Goal: Task Accomplishment & Management: Use online tool/utility

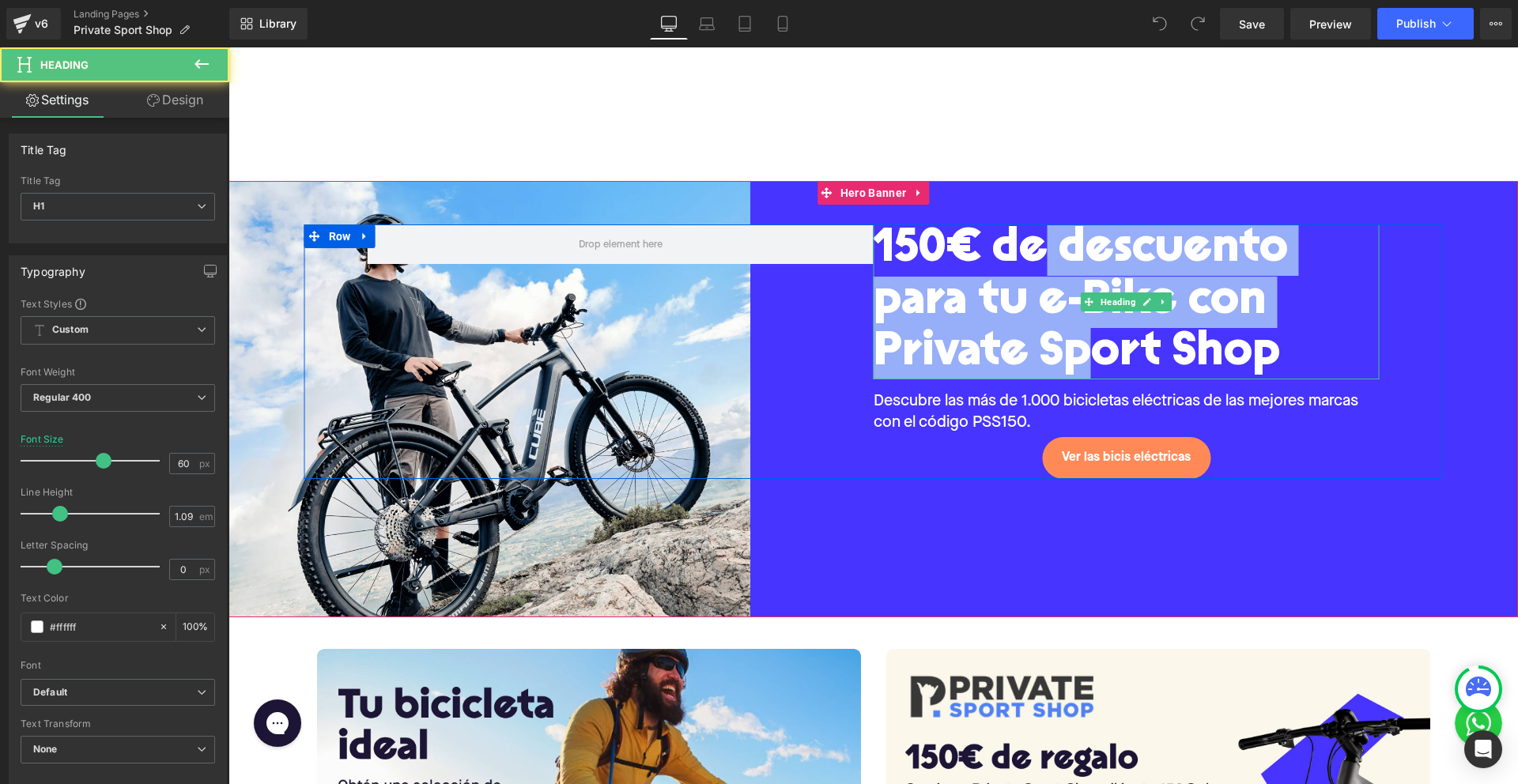
drag, startPoint x: 1034, startPoint y: 263, endPoint x: 1082, endPoint y: 328, distance: 80.8
click at [1082, 328] on div "150€ de descuento para tu e-Bike con Private Sport Shop" at bounding box center [1127, 302] width 506 height 155
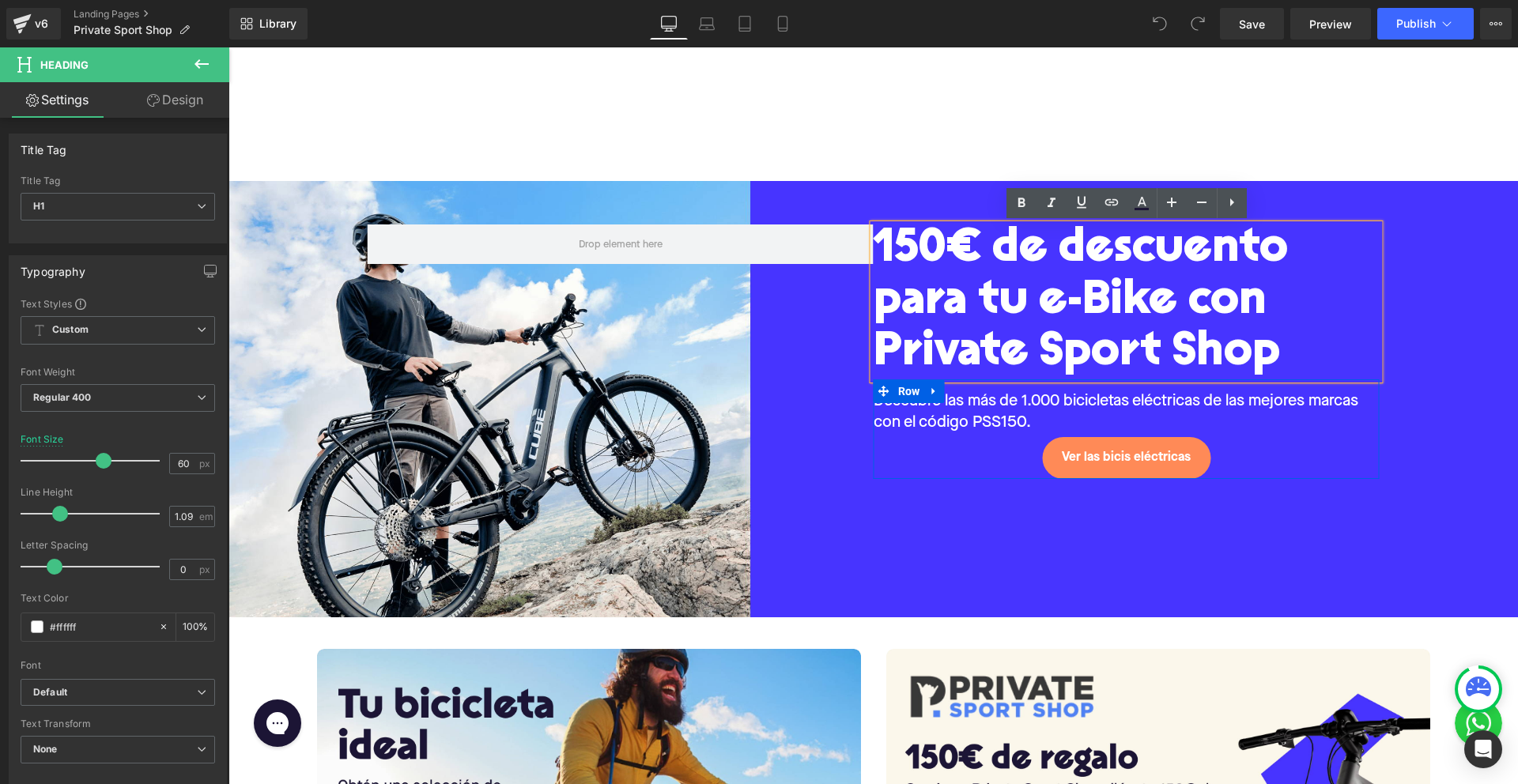
click at [1070, 406] on p "Descubre las más de 1.000 bicicletas eléctricas de las mejores marcas con el có…" at bounding box center [1127, 411] width 506 height 42
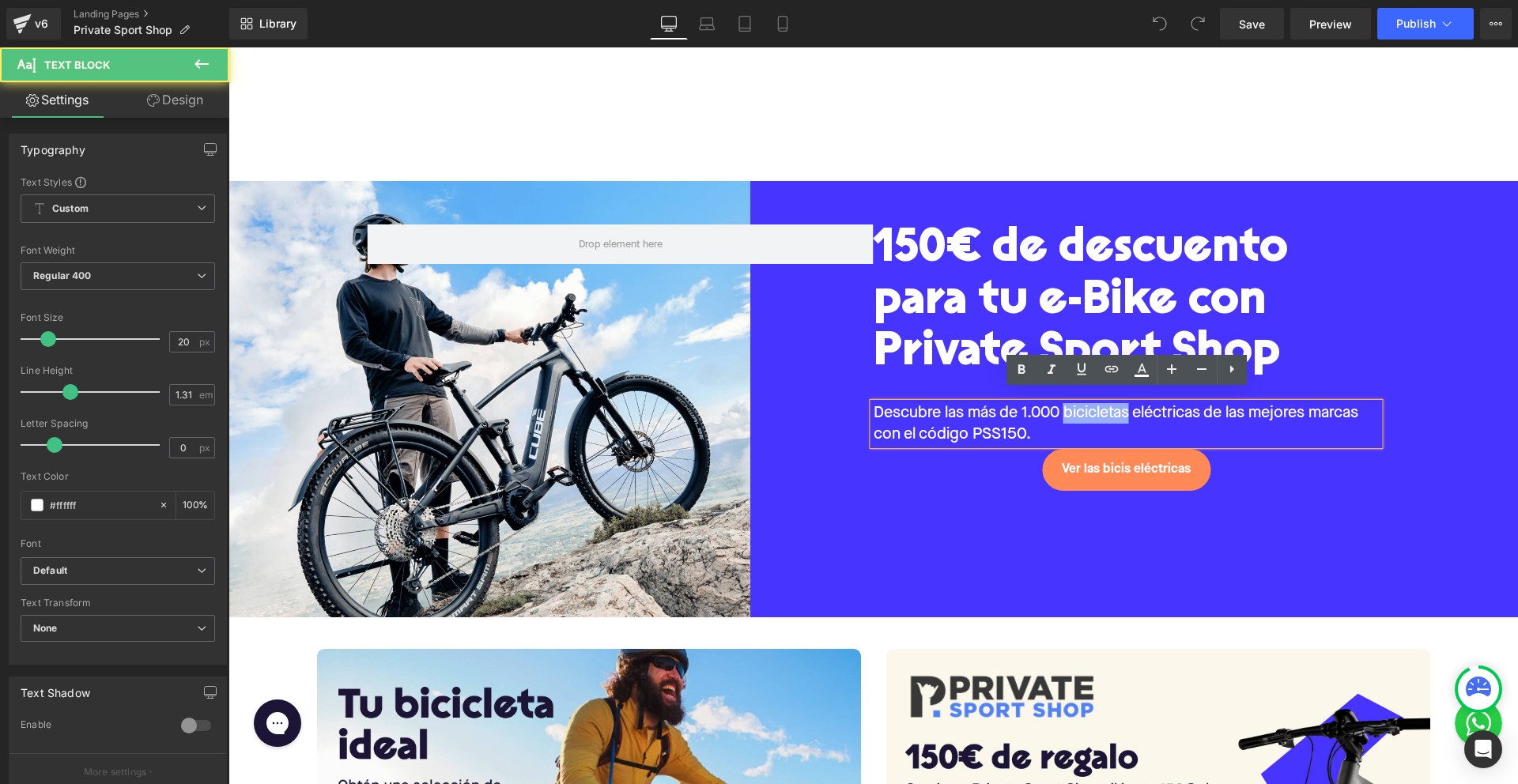
click at [1093, 570] on div "150€ de descuento para tu e-Bike con Private Sport Shop Heading Descubre las má…" at bounding box center [874, 398] width 1290 height 436
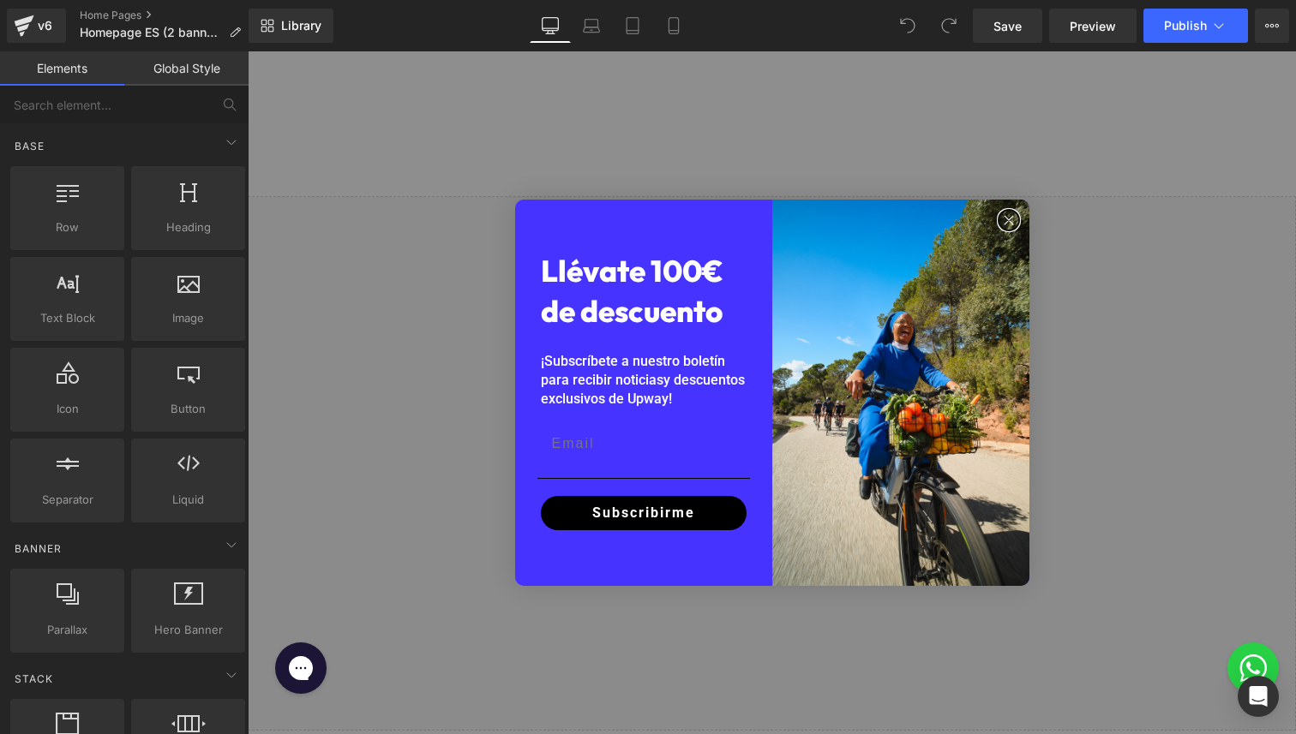
click at [999, 221] on circle "Close dialog" at bounding box center [1008, 221] width 20 height 20
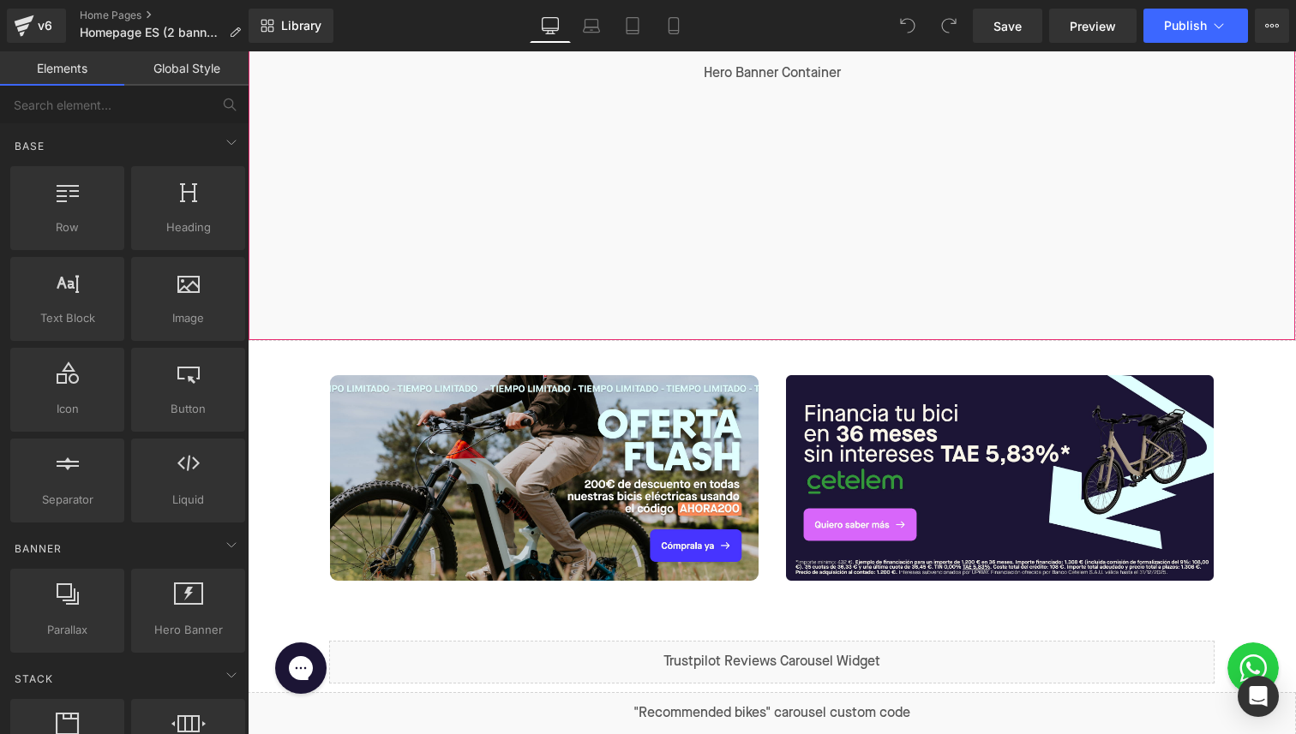
scroll to position [450, 0]
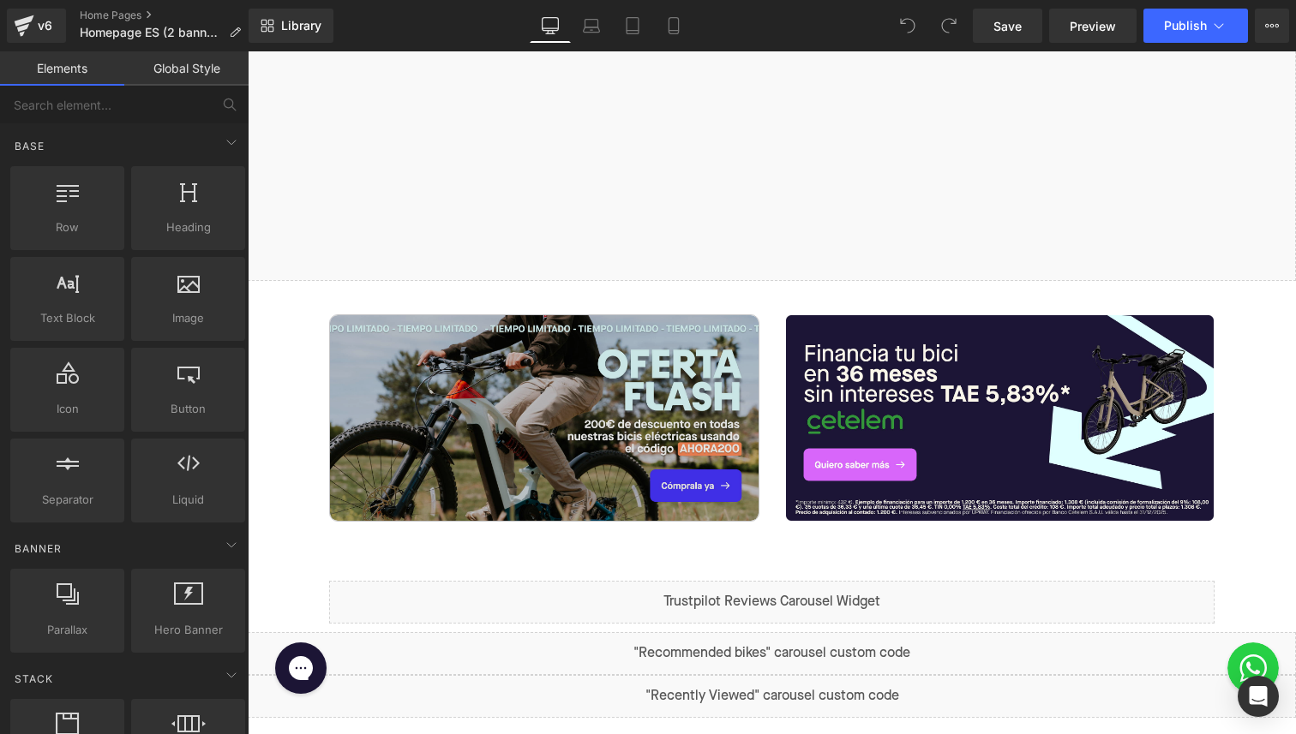
click at [611, 406] on img at bounding box center [544, 418] width 428 height 206
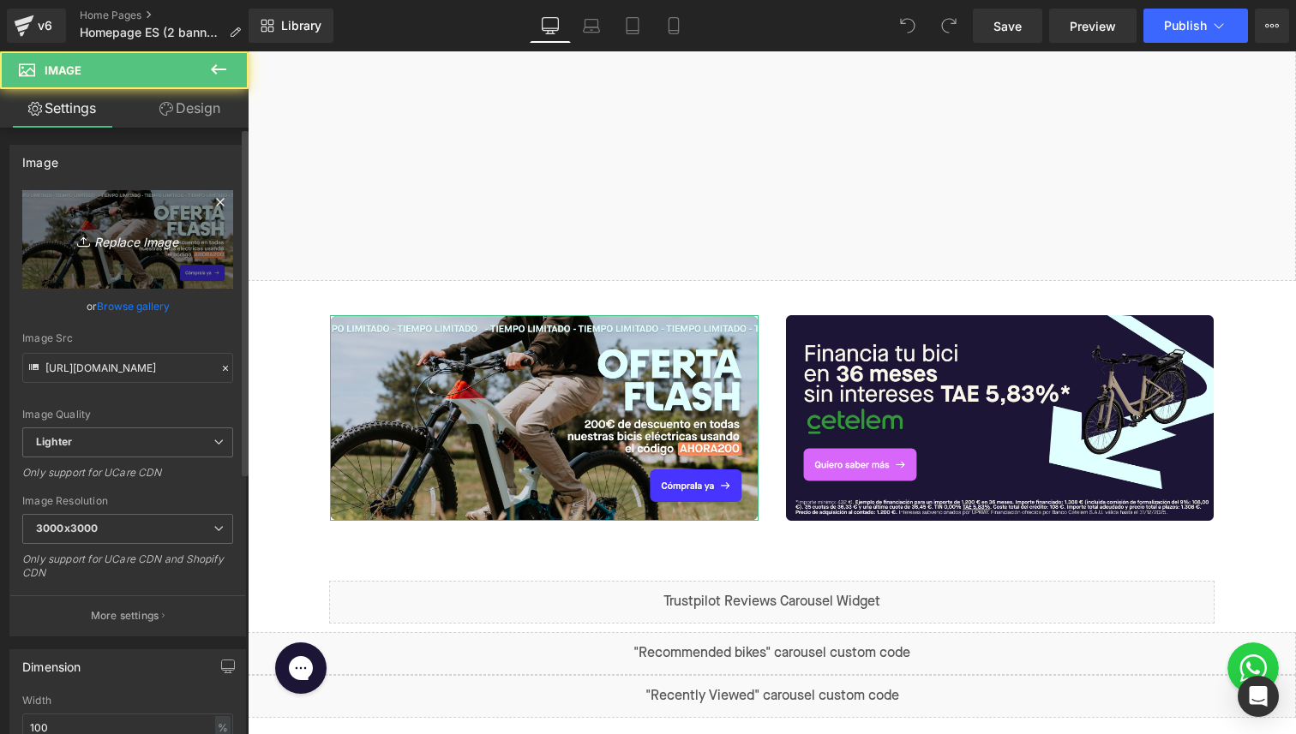
click at [105, 241] on icon "Replace Image" at bounding box center [127, 239] width 137 height 21
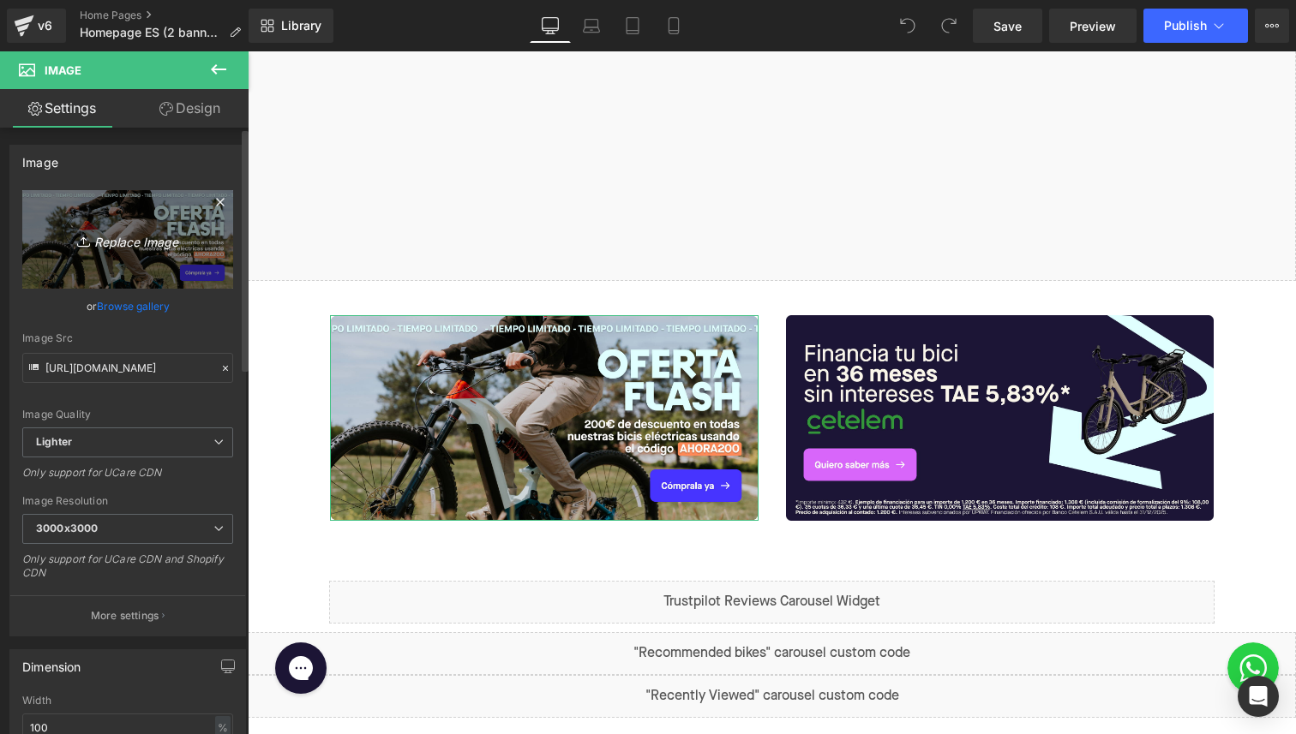
click at [164, 233] on icon "Replace Image" at bounding box center [127, 239] width 137 height 21
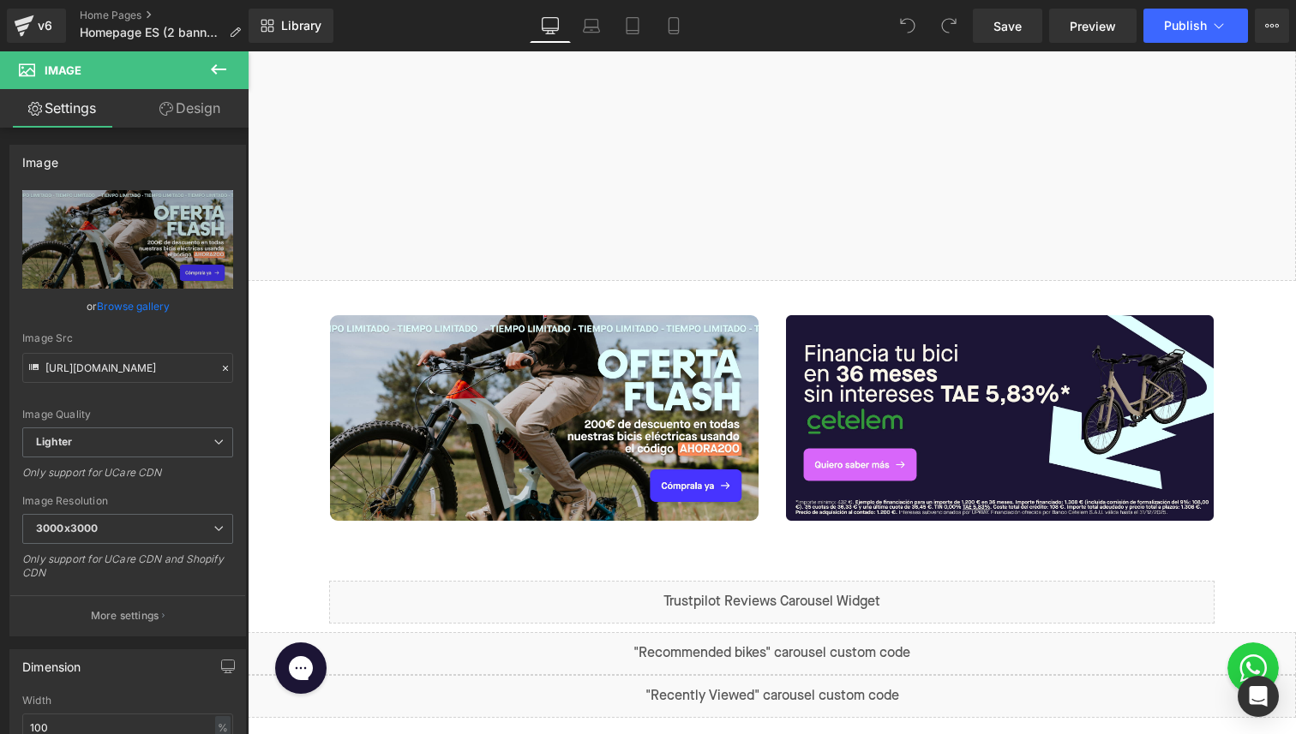
type input "C:\fakepath\Banner Homepage ES ola 160.jpg"
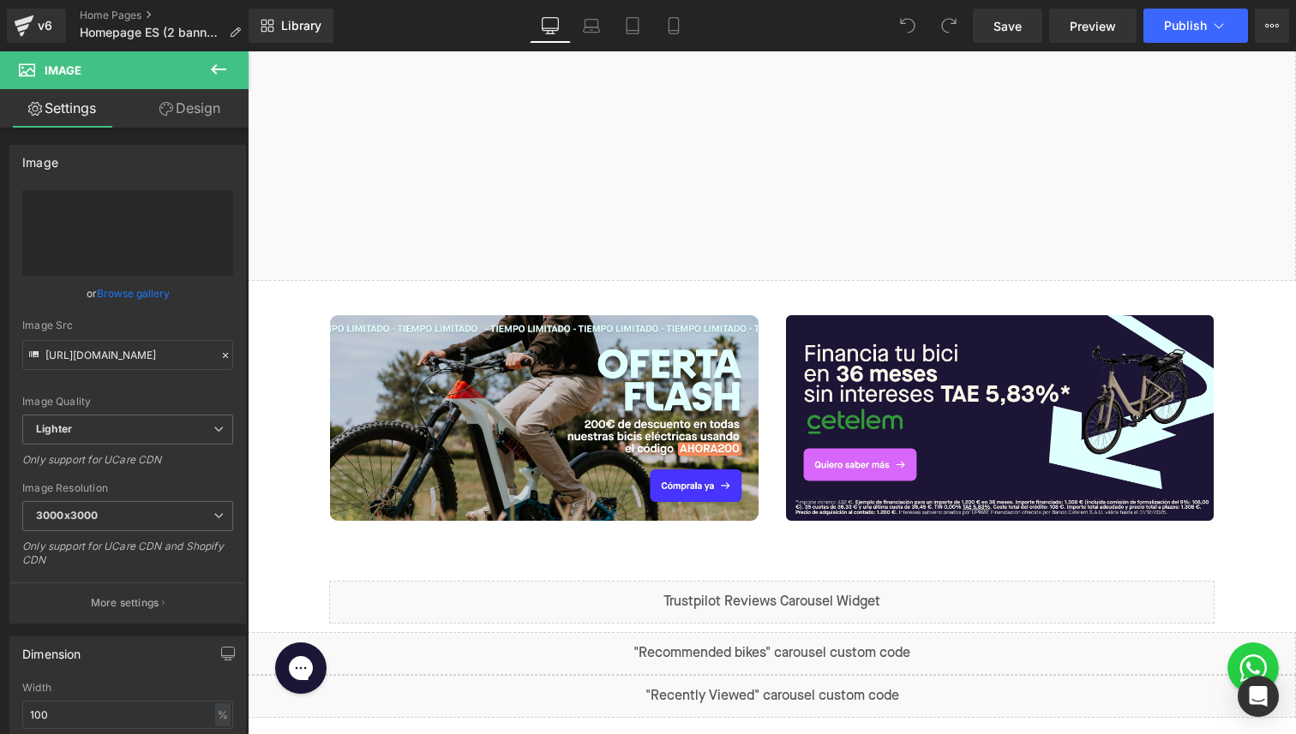
type input "[URL][DOMAIN_NAME]"
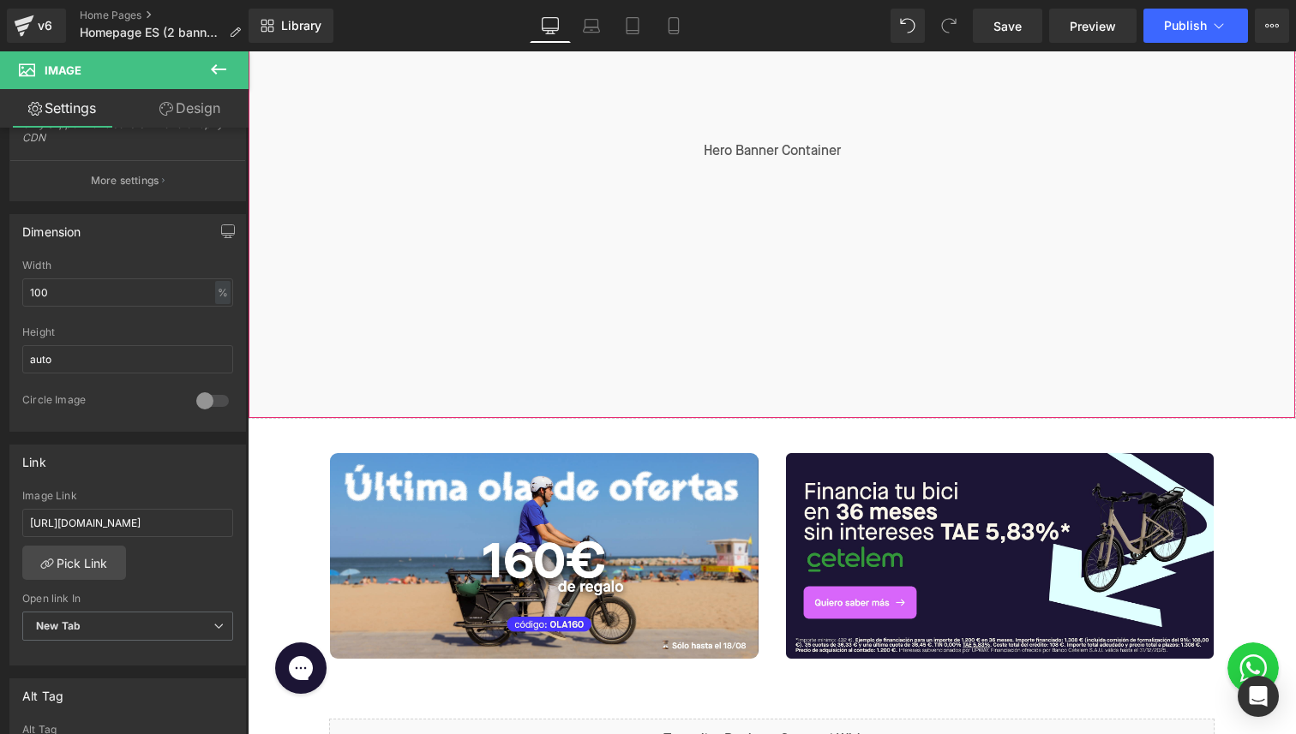
scroll to position [292, 0]
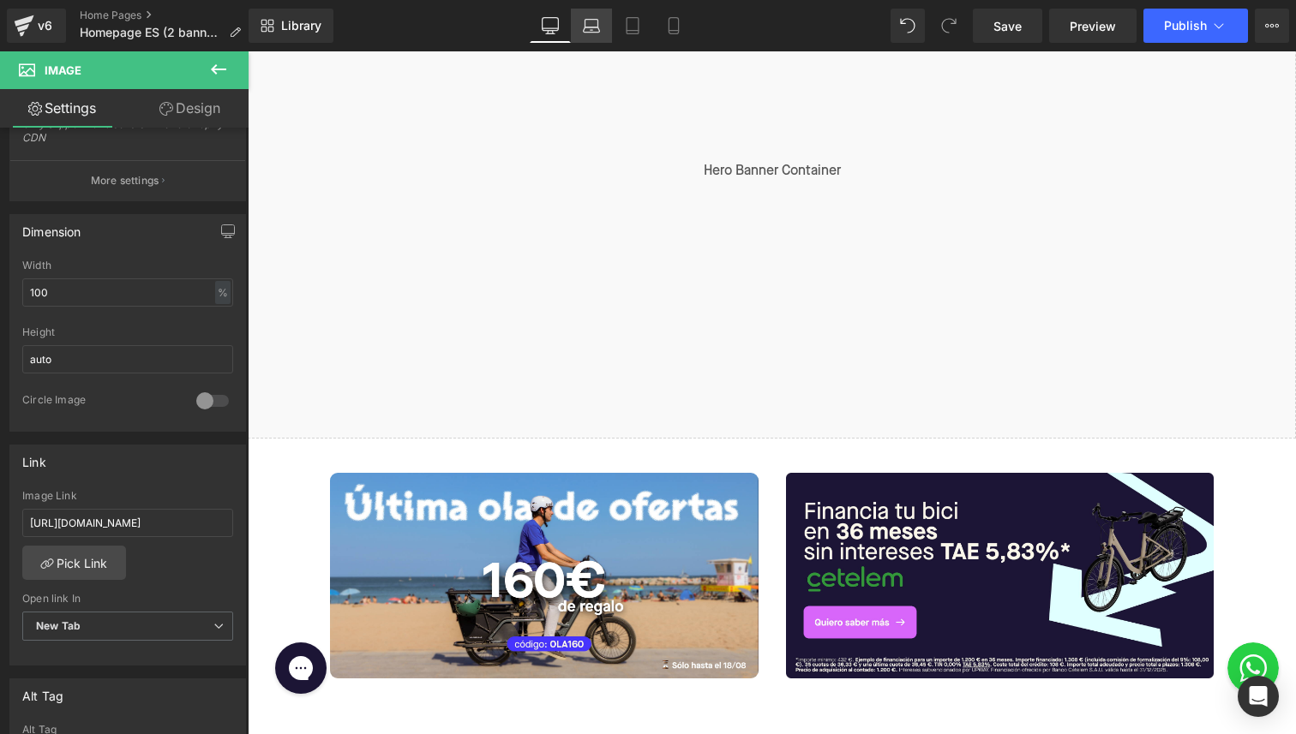
click at [587, 18] on icon at bounding box center [591, 25] width 17 height 17
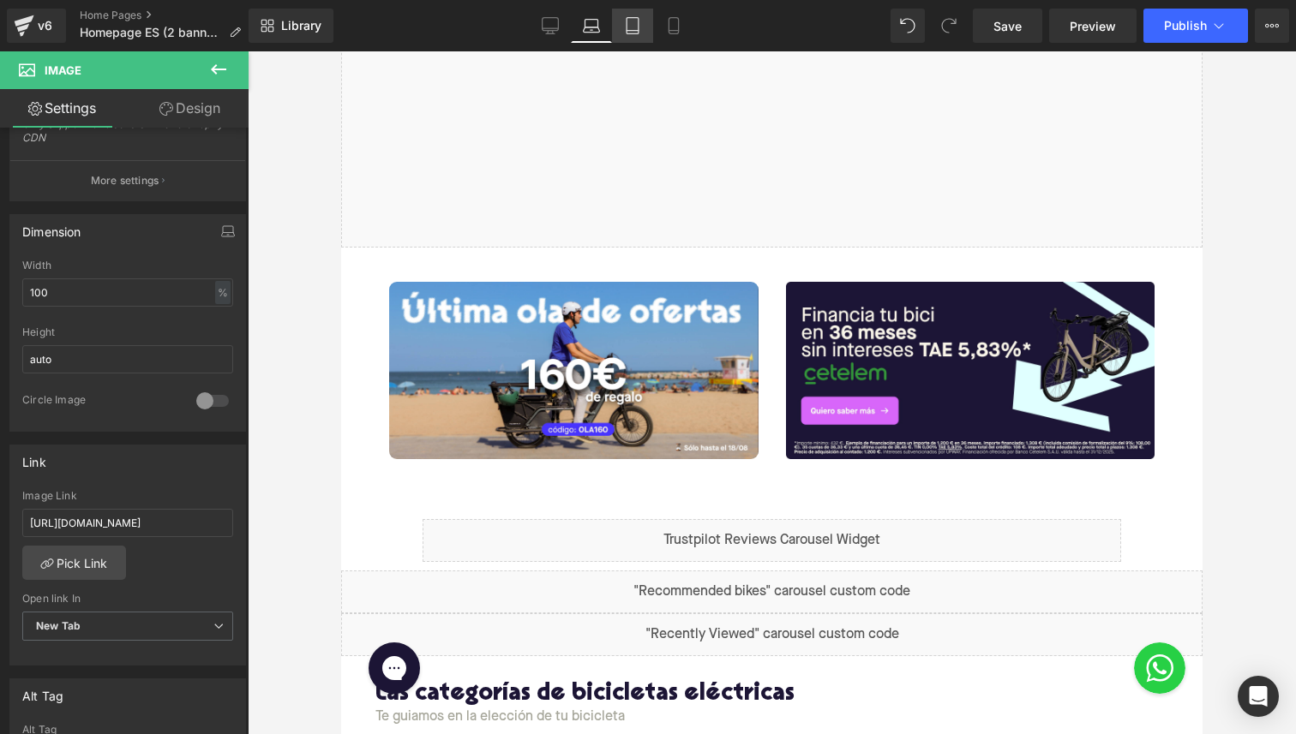
click at [635, 18] on icon at bounding box center [632, 26] width 12 height 16
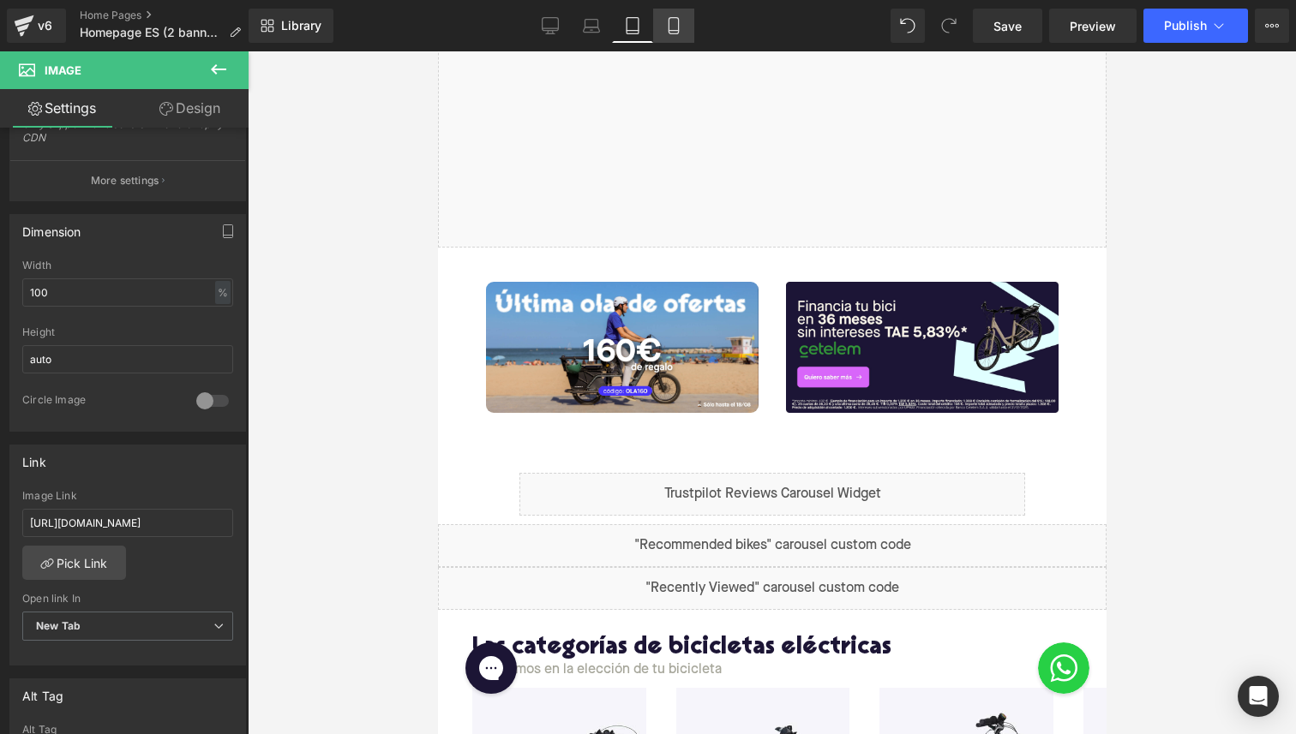
click at [668, 31] on icon at bounding box center [673, 25] width 17 height 17
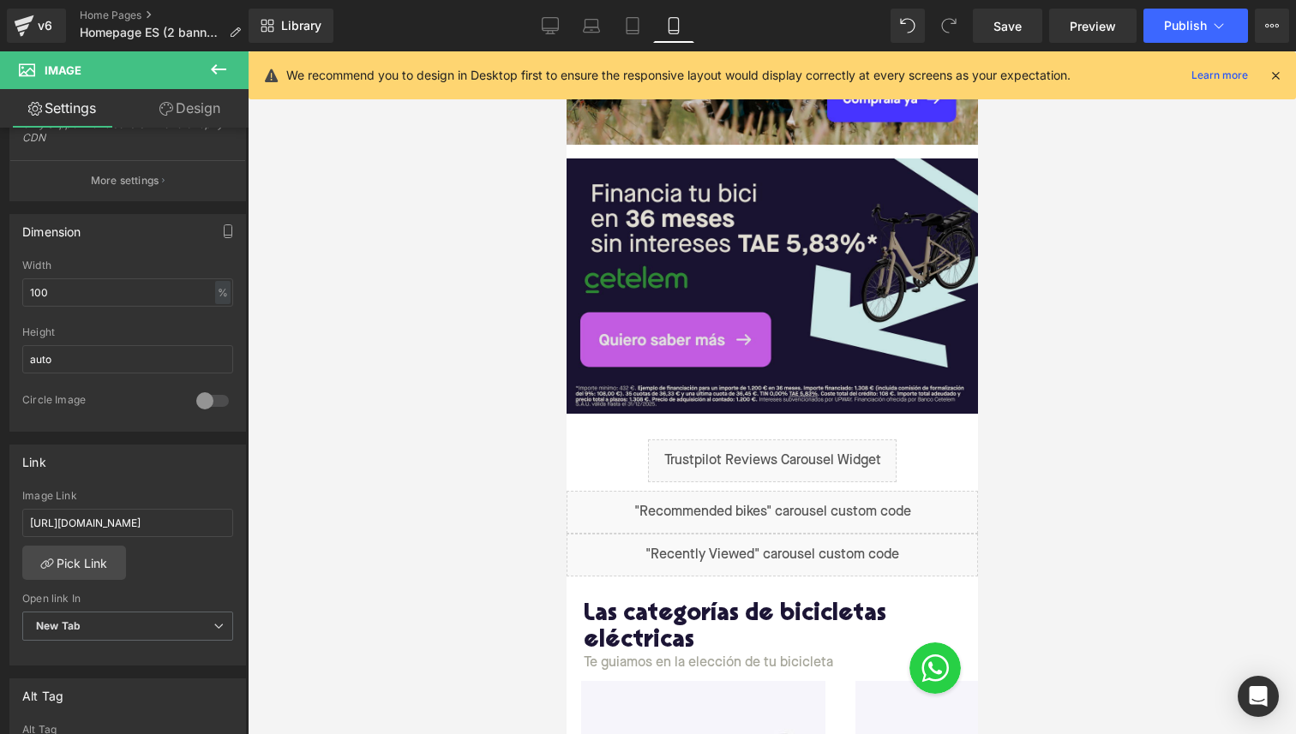
scroll to position [626, 0]
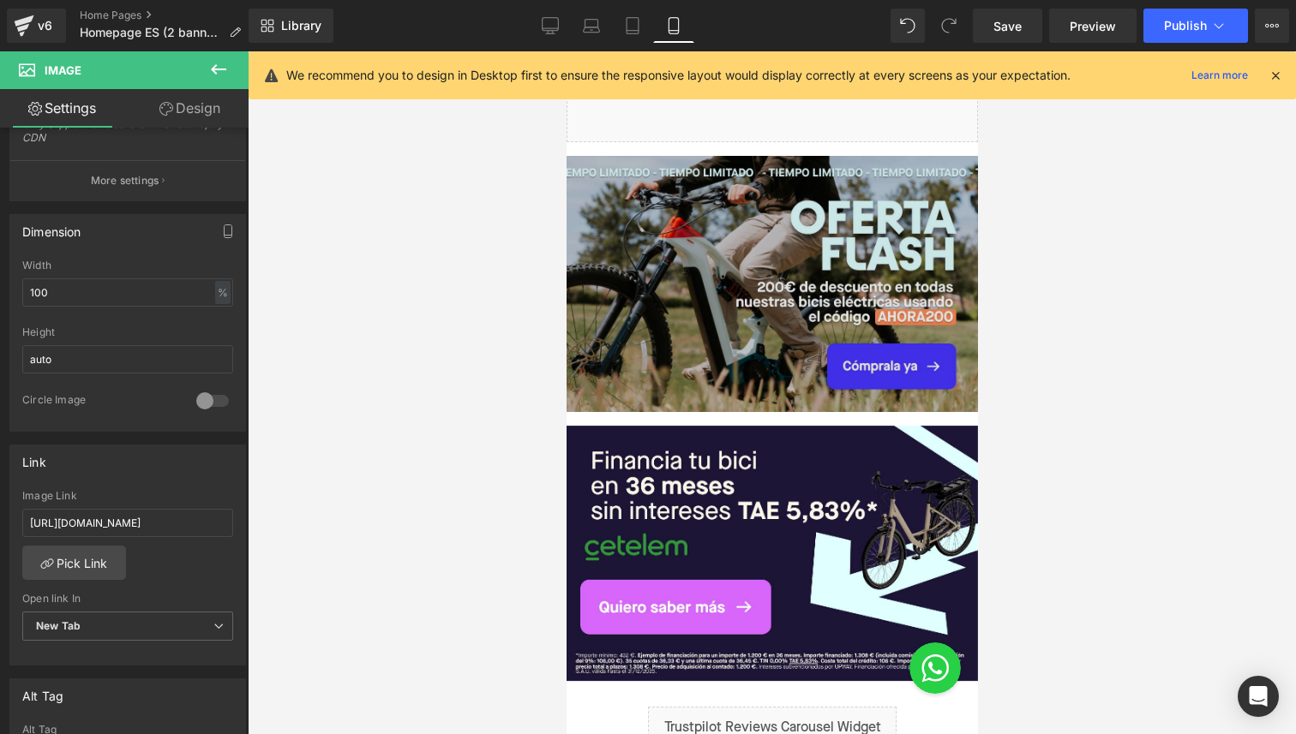
click at [692, 312] on img at bounding box center [771, 284] width 411 height 256
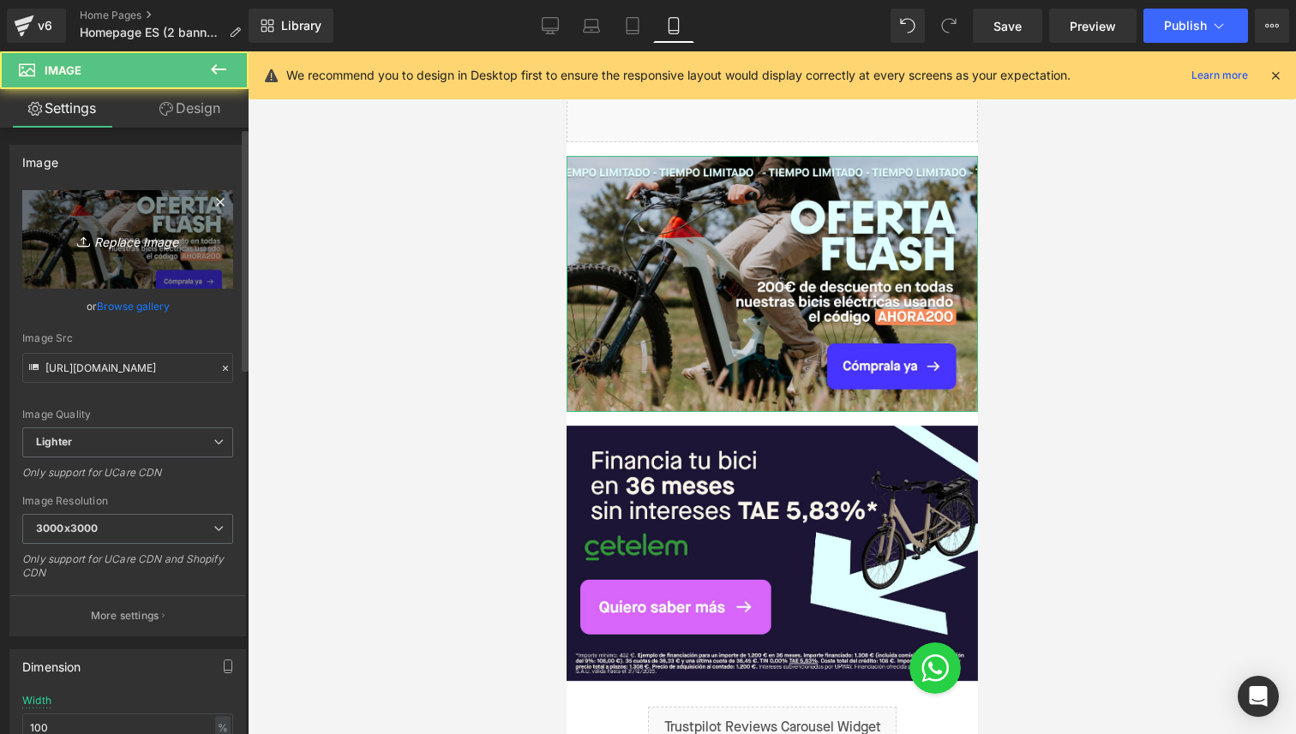
click at [105, 236] on icon "Replace Image" at bounding box center [127, 239] width 137 height 21
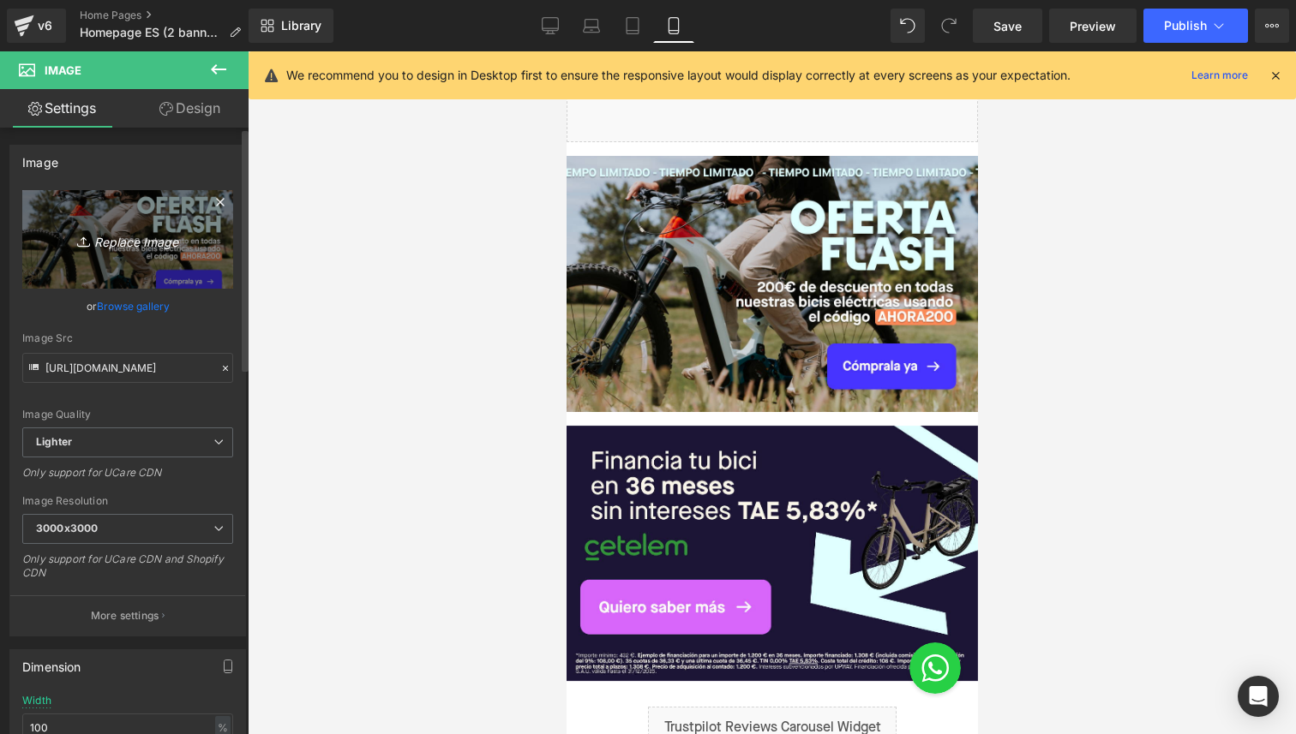
type input "C:\fakepath\Banner Homepage mobile ES ola160.jpg"
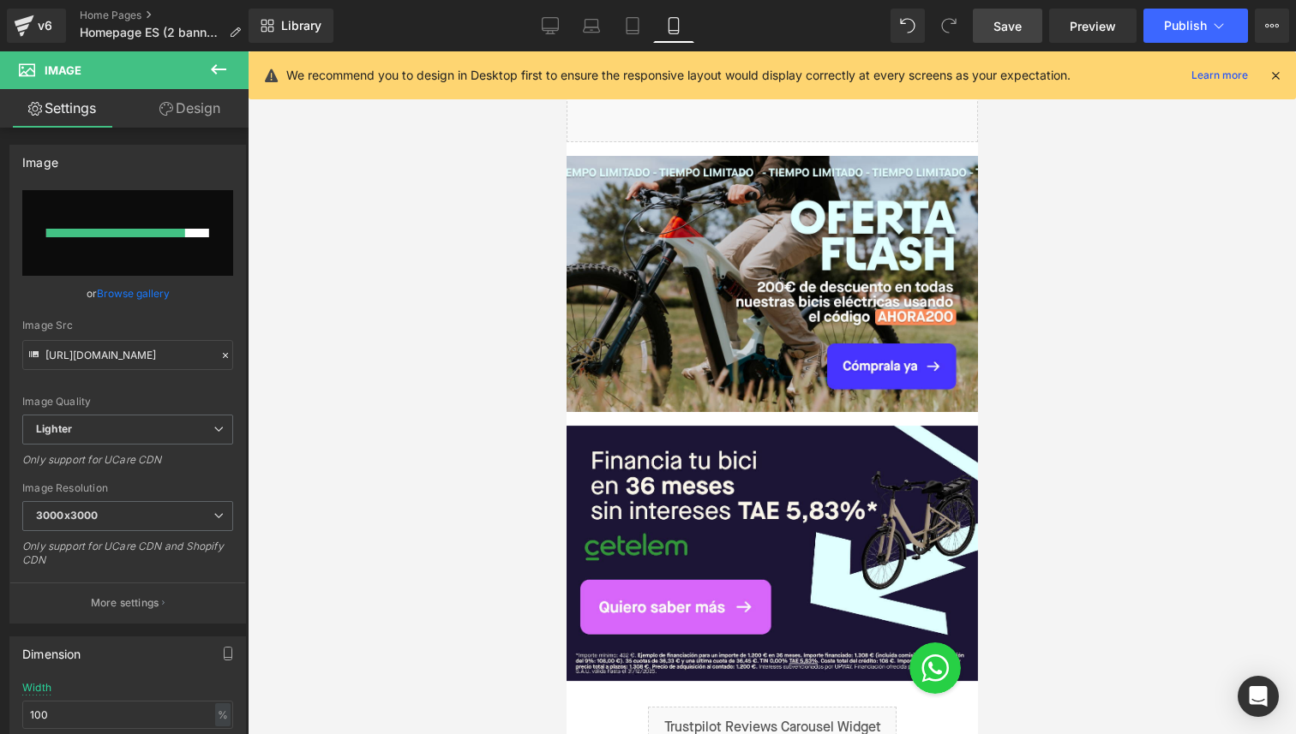
click at [1008, 28] on span "Save" at bounding box center [1007, 26] width 28 height 18
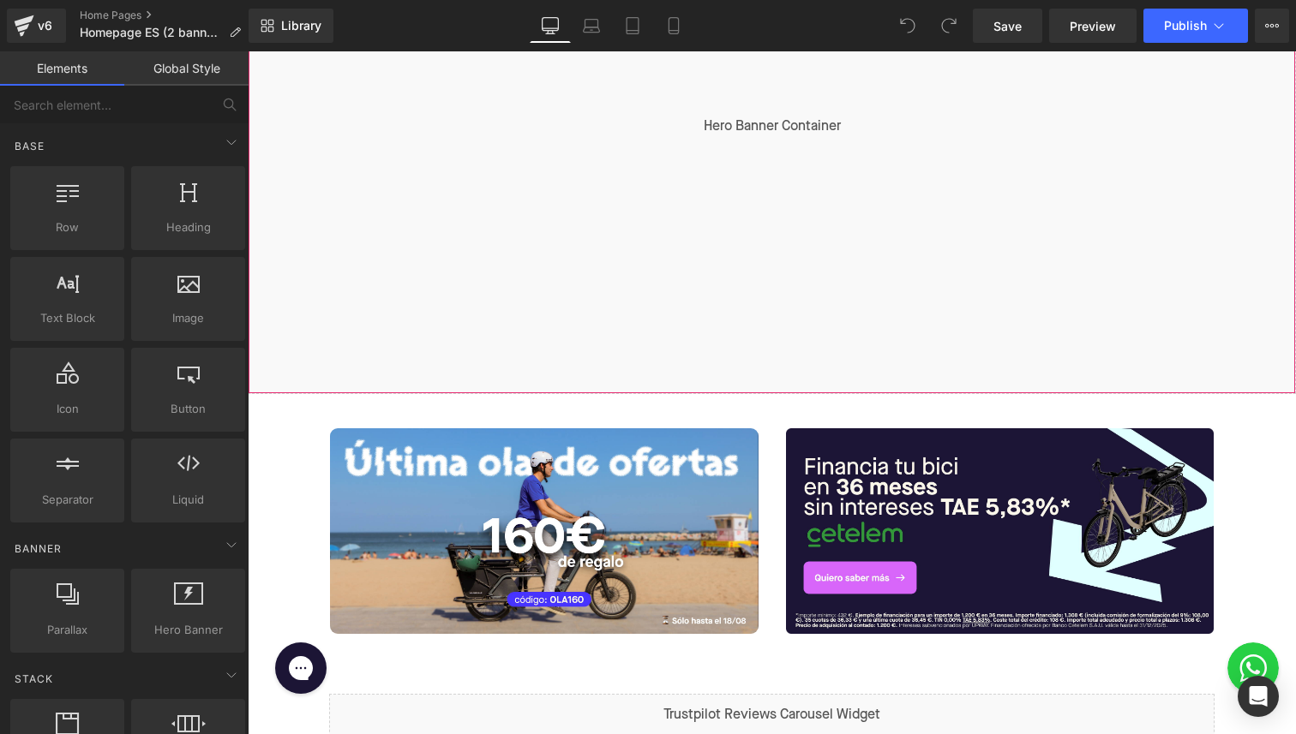
scroll to position [733, 0]
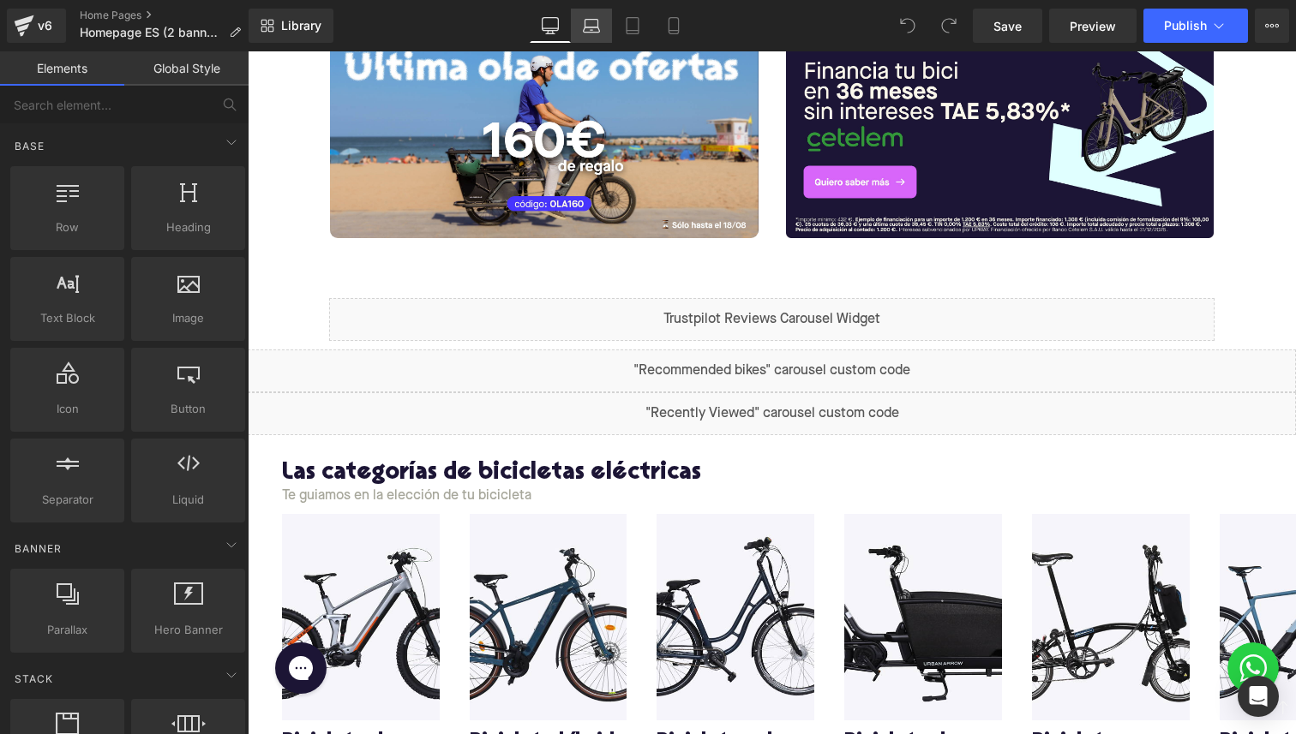
click at [594, 25] on icon at bounding box center [591, 25] width 17 height 17
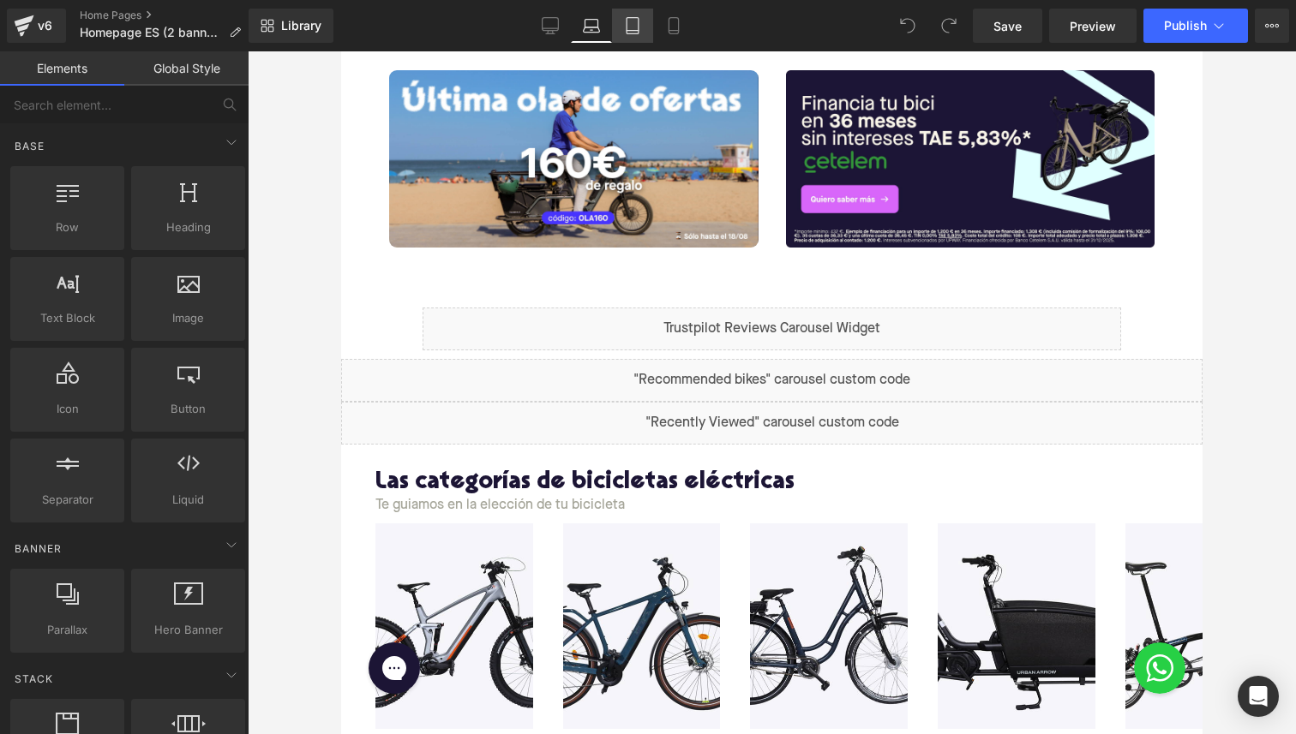
click at [636, 25] on icon at bounding box center [632, 25] width 17 height 17
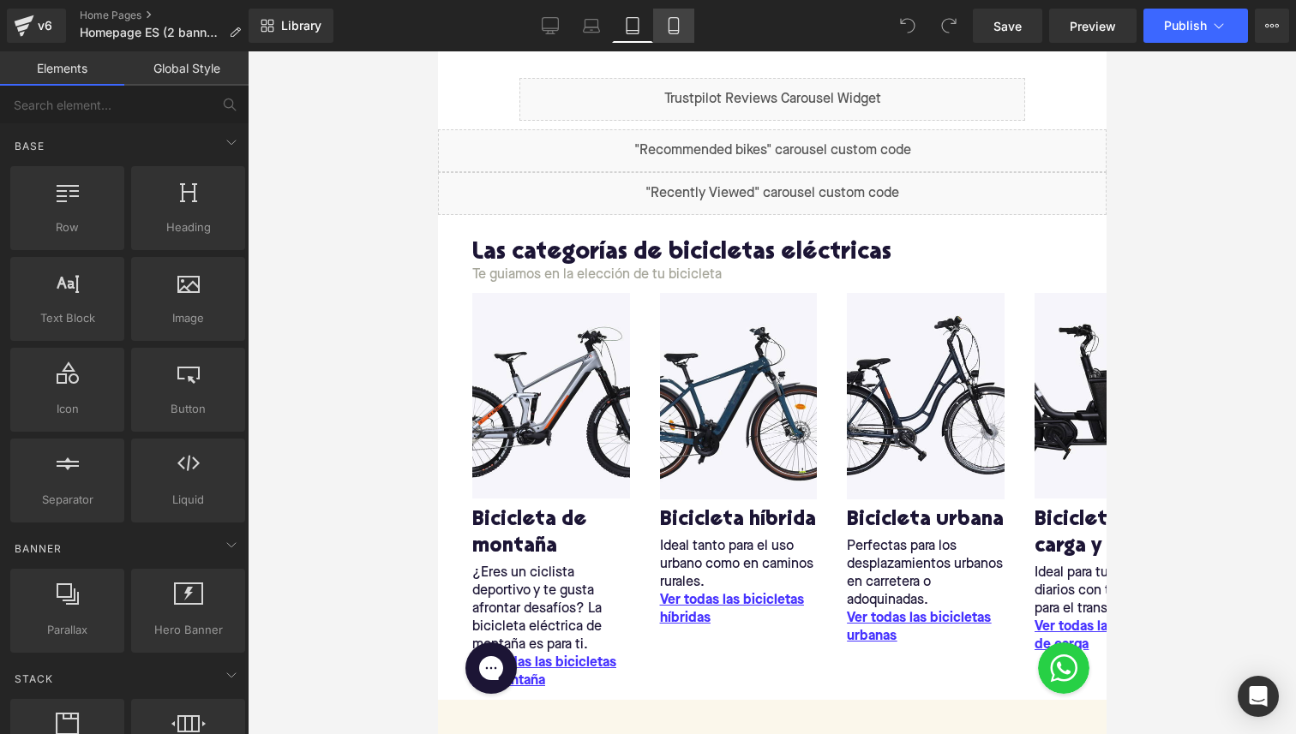
click at [675, 27] on icon at bounding box center [673, 25] width 17 height 17
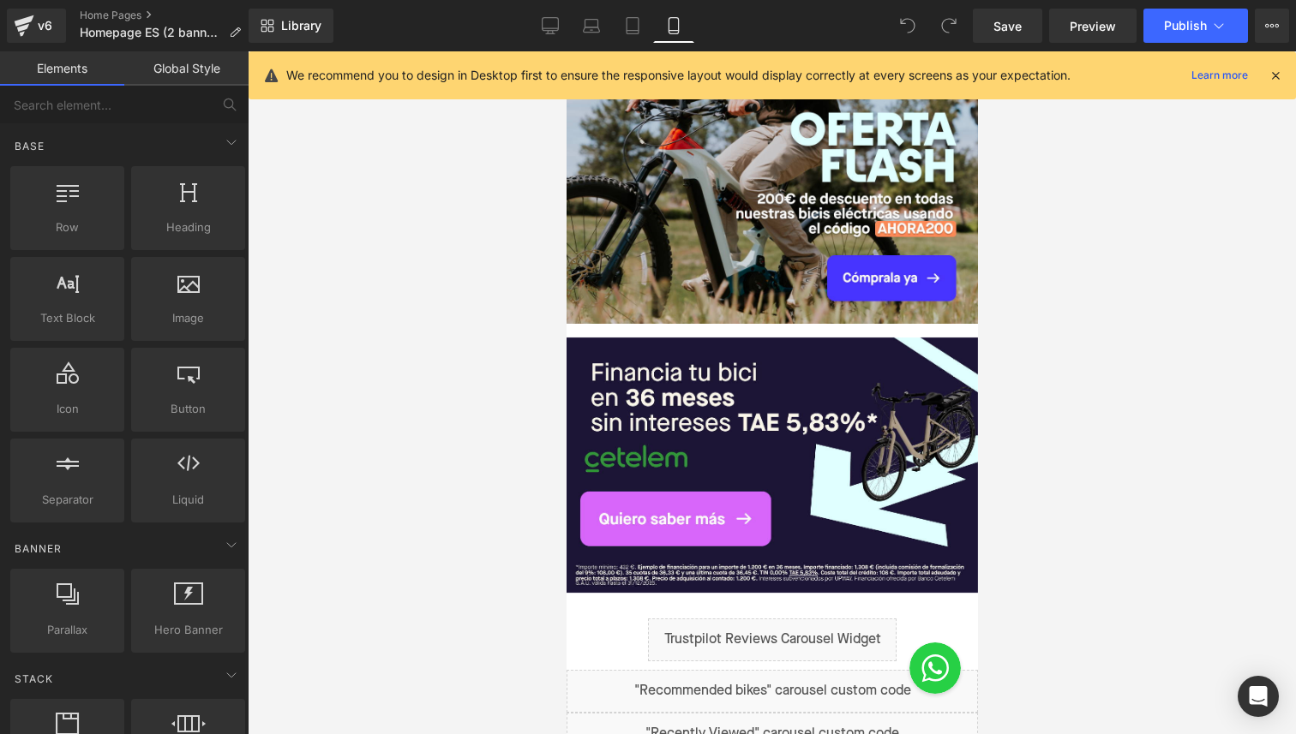
scroll to position [606, 0]
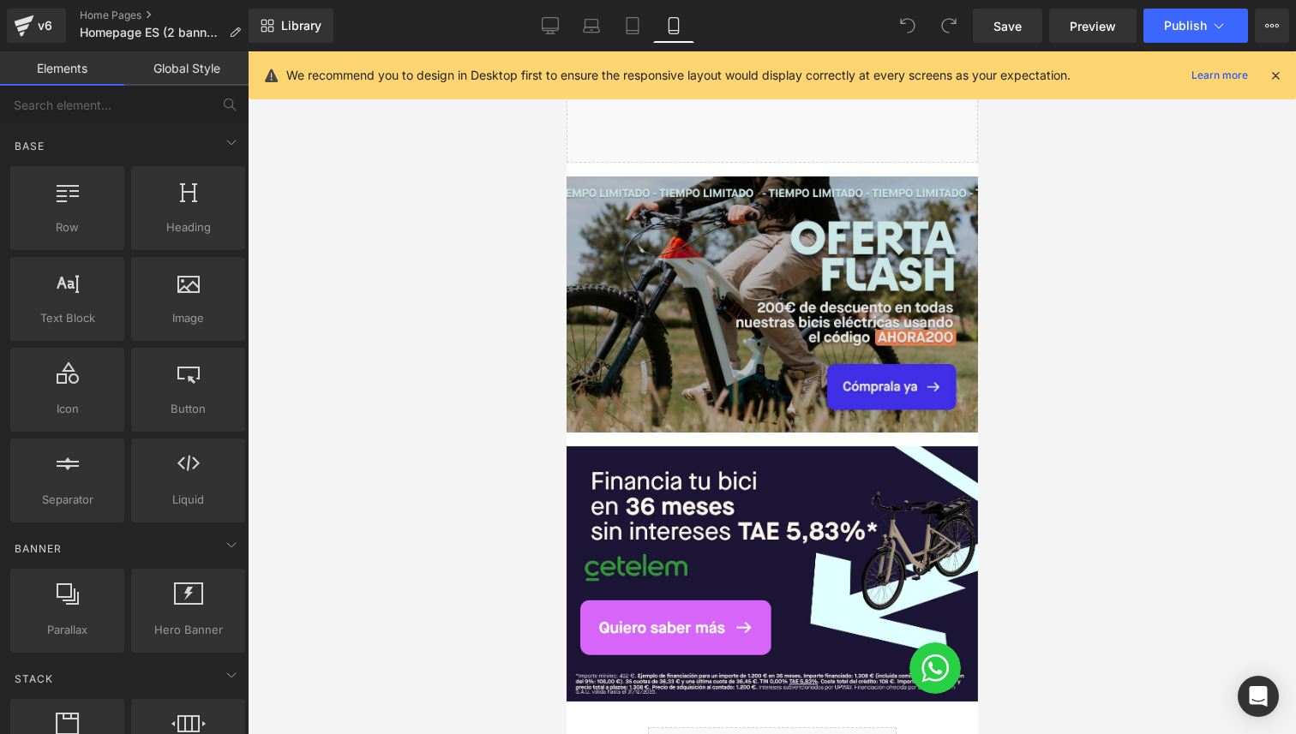
click at [686, 281] on img at bounding box center [771, 305] width 411 height 256
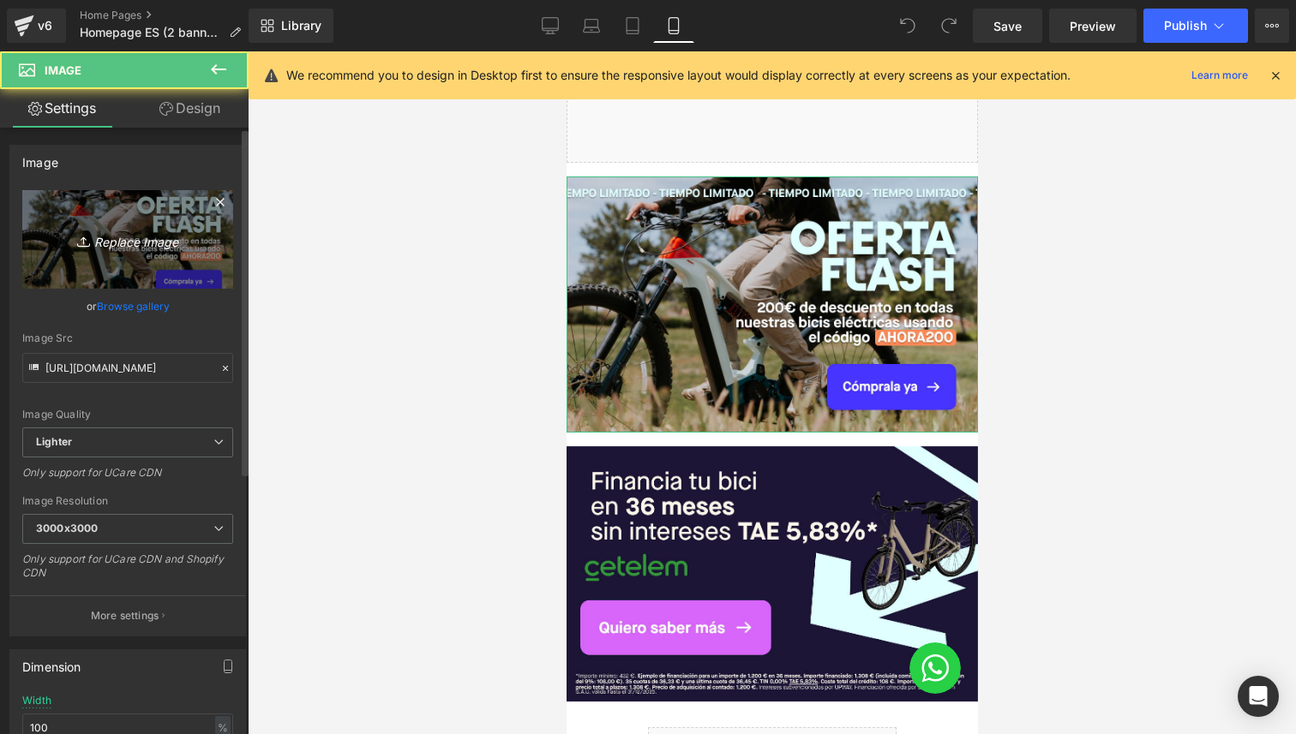
click at [129, 234] on icon "Replace Image" at bounding box center [127, 239] width 137 height 21
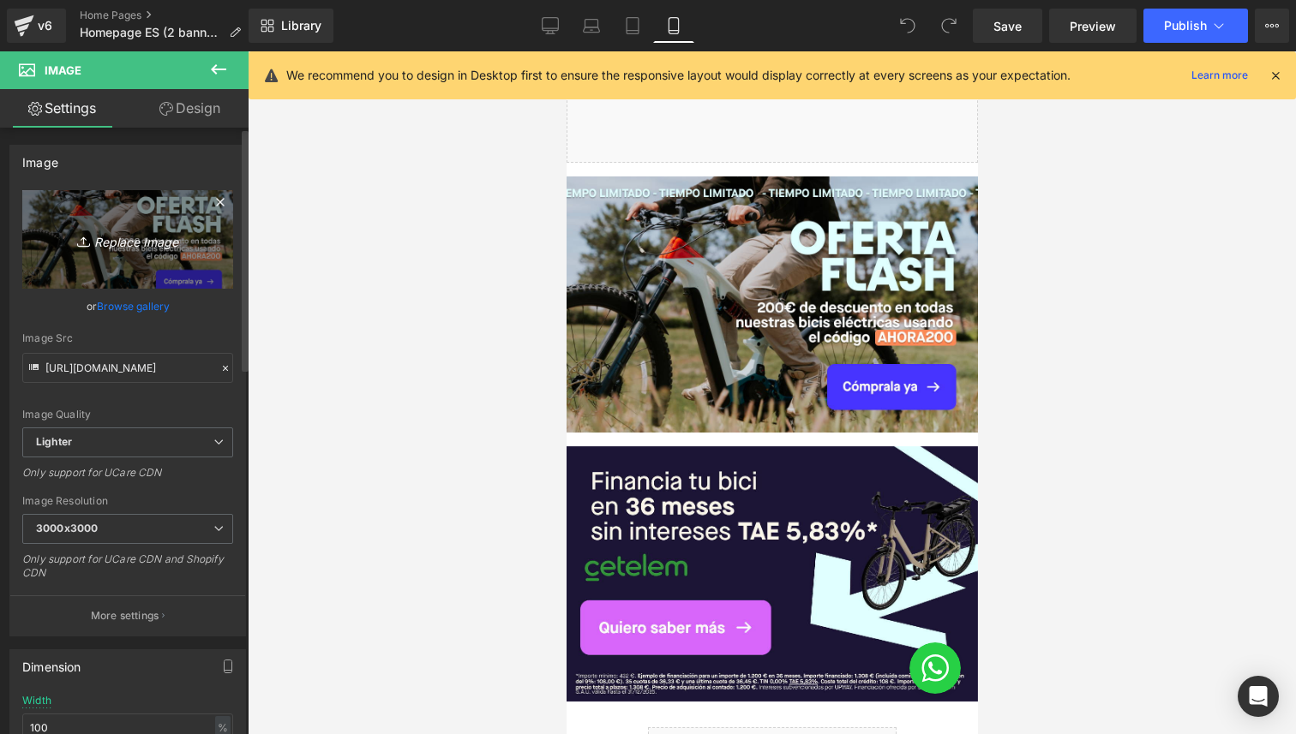
type input "C:\fakepath\Banner Homepage mobile ES ola160.jpg"
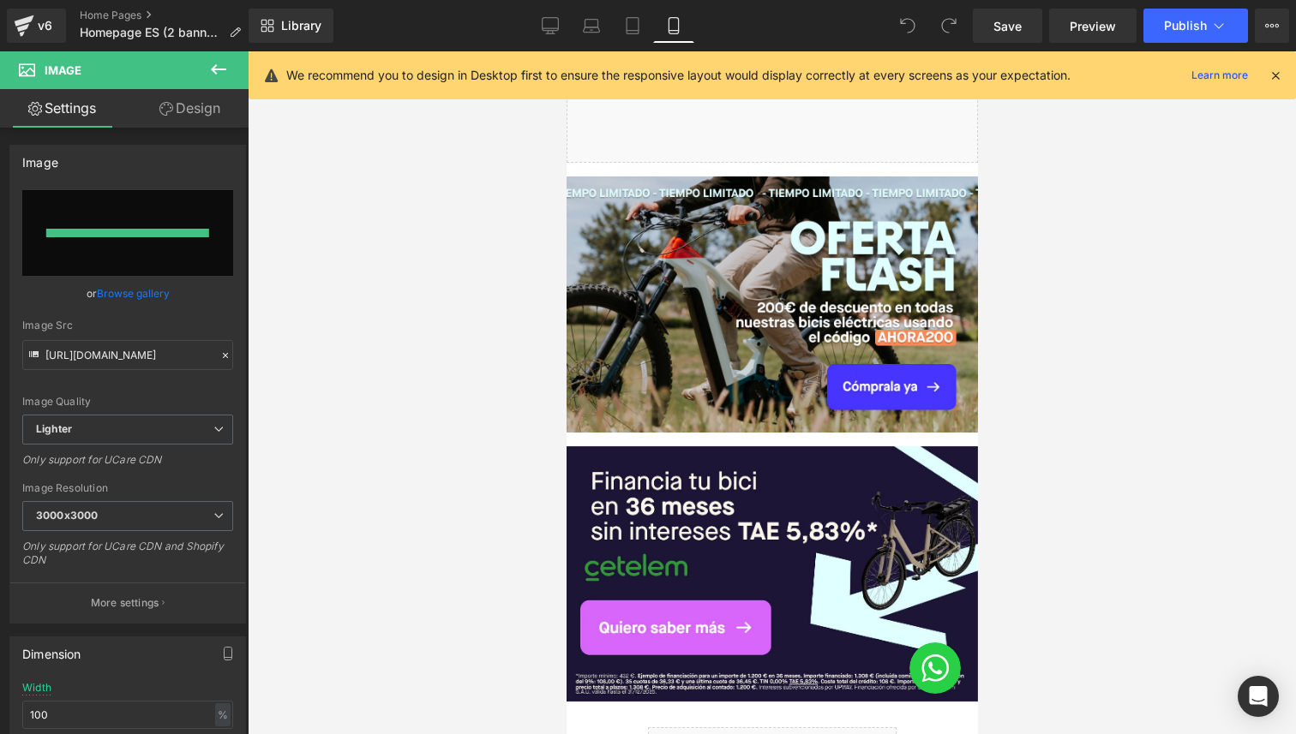
type input "https://ucarecdn.com/46954116-3676-4d9c-b444-1d84aba599db/-/format/auto/-/previ…"
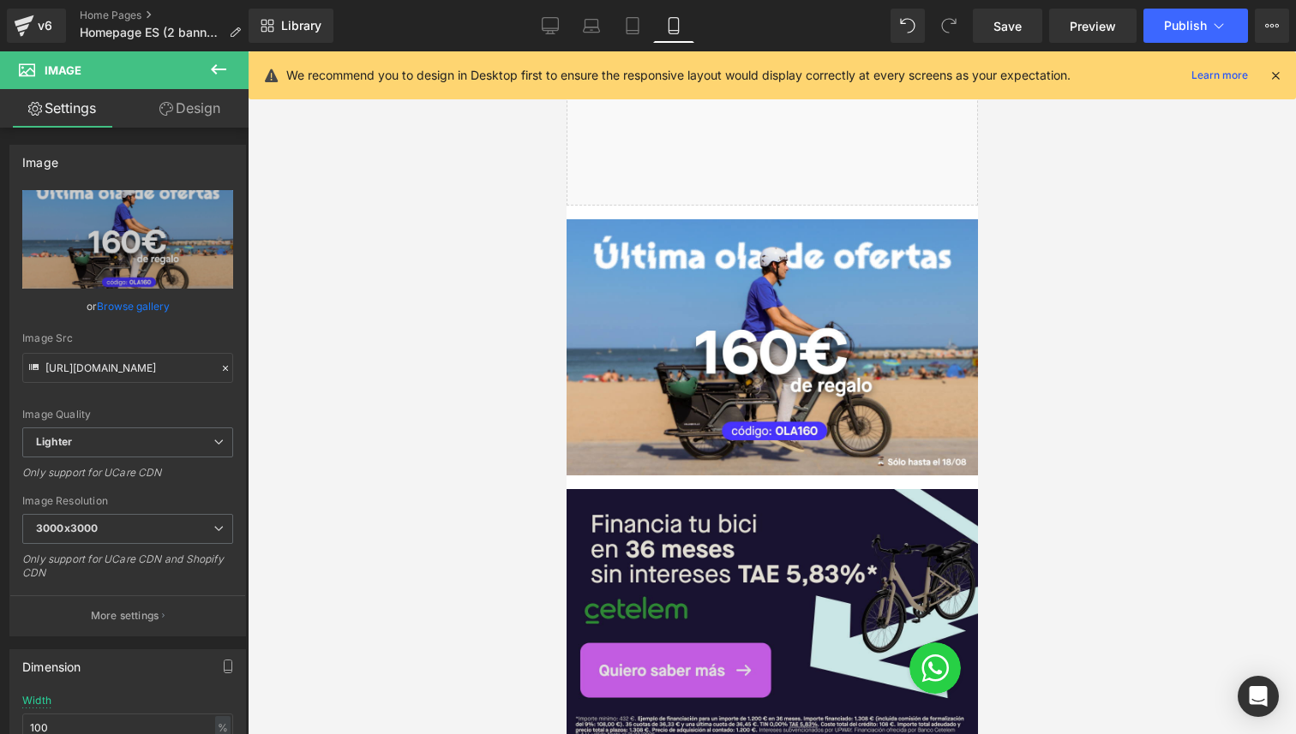
scroll to position [542, 0]
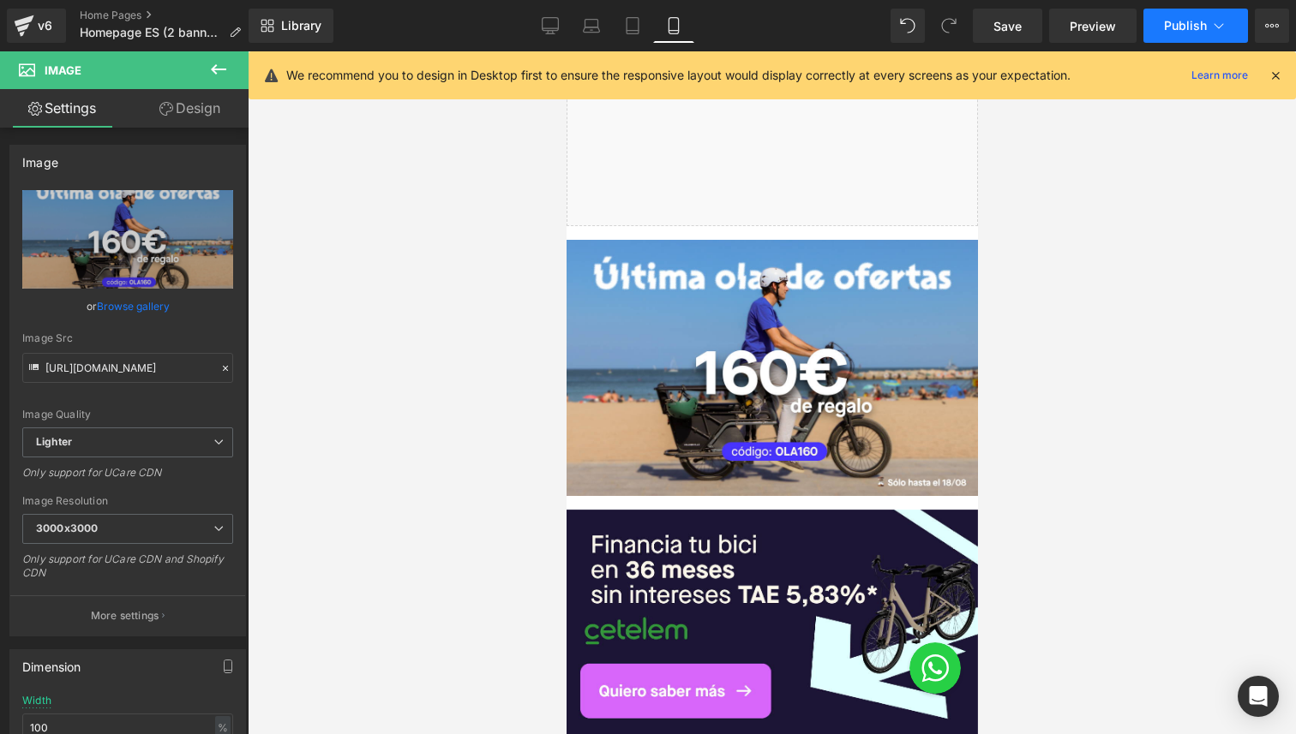
click at [1172, 20] on span "Publish" at bounding box center [1185, 26] width 43 height 14
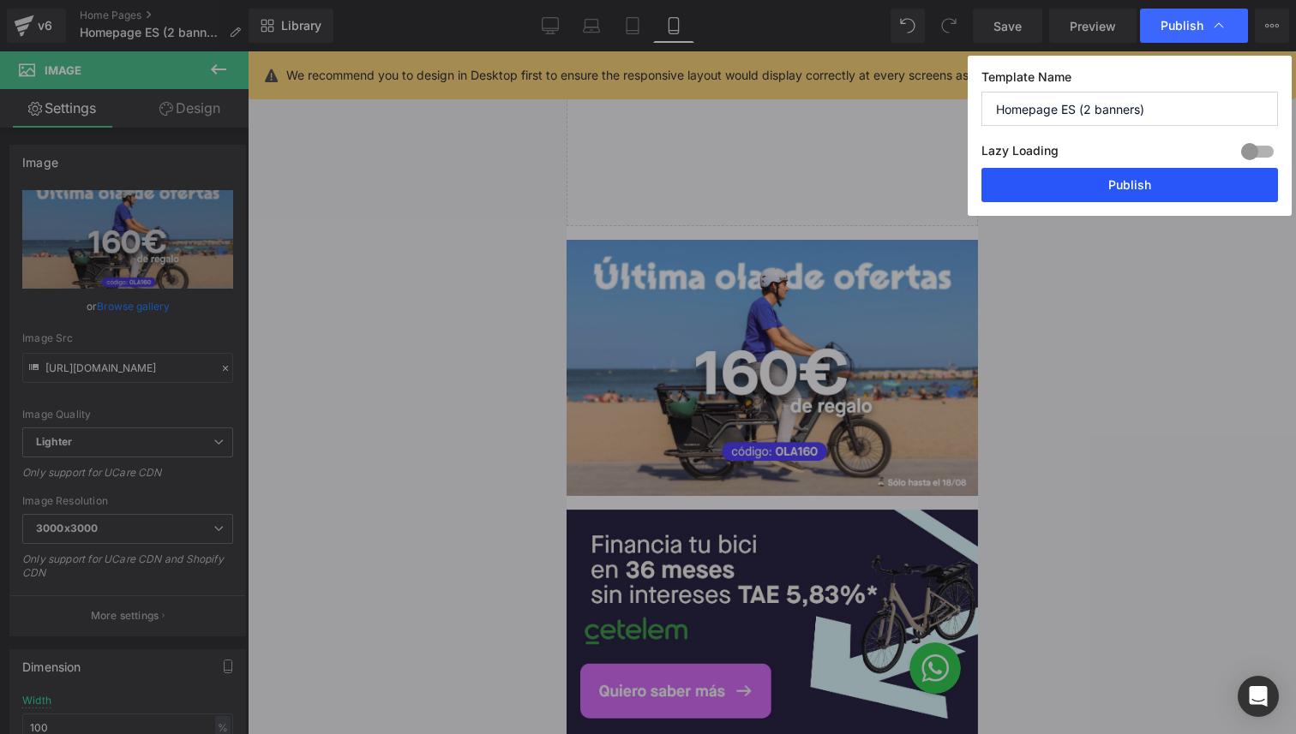
click at [1093, 189] on button "Publish" at bounding box center [1129, 185] width 297 height 34
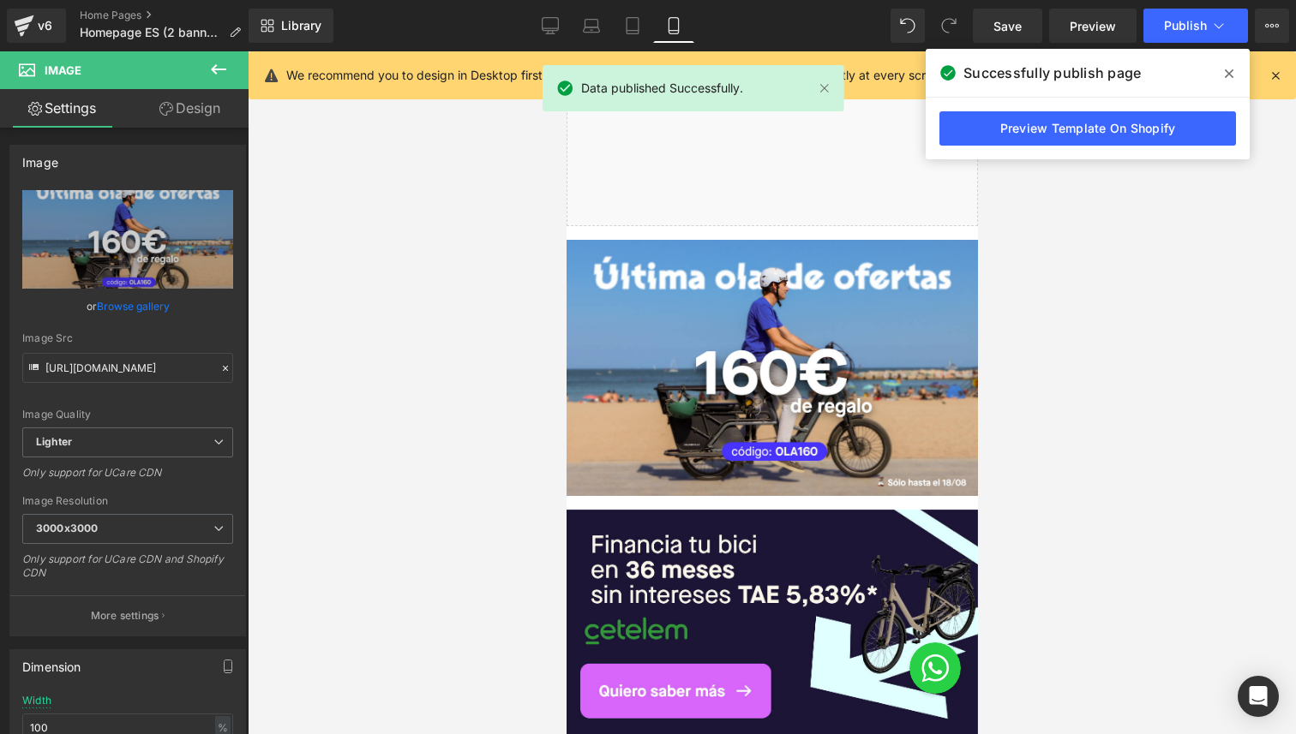
click at [1231, 87] on span at bounding box center [1228, 73] width 27 height 27
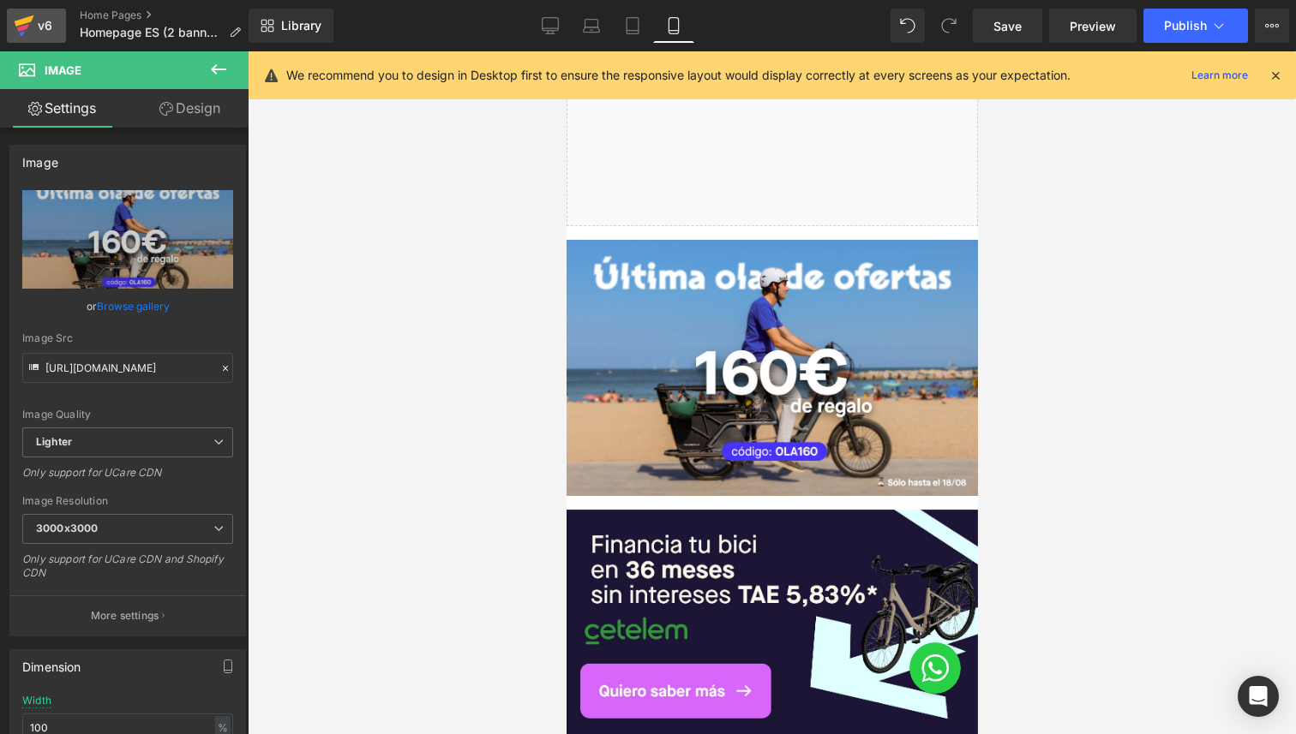
click at [27, 21] on icon at bounding box center [25, 20] width 20 height 11
